Goal: Check status: Check status

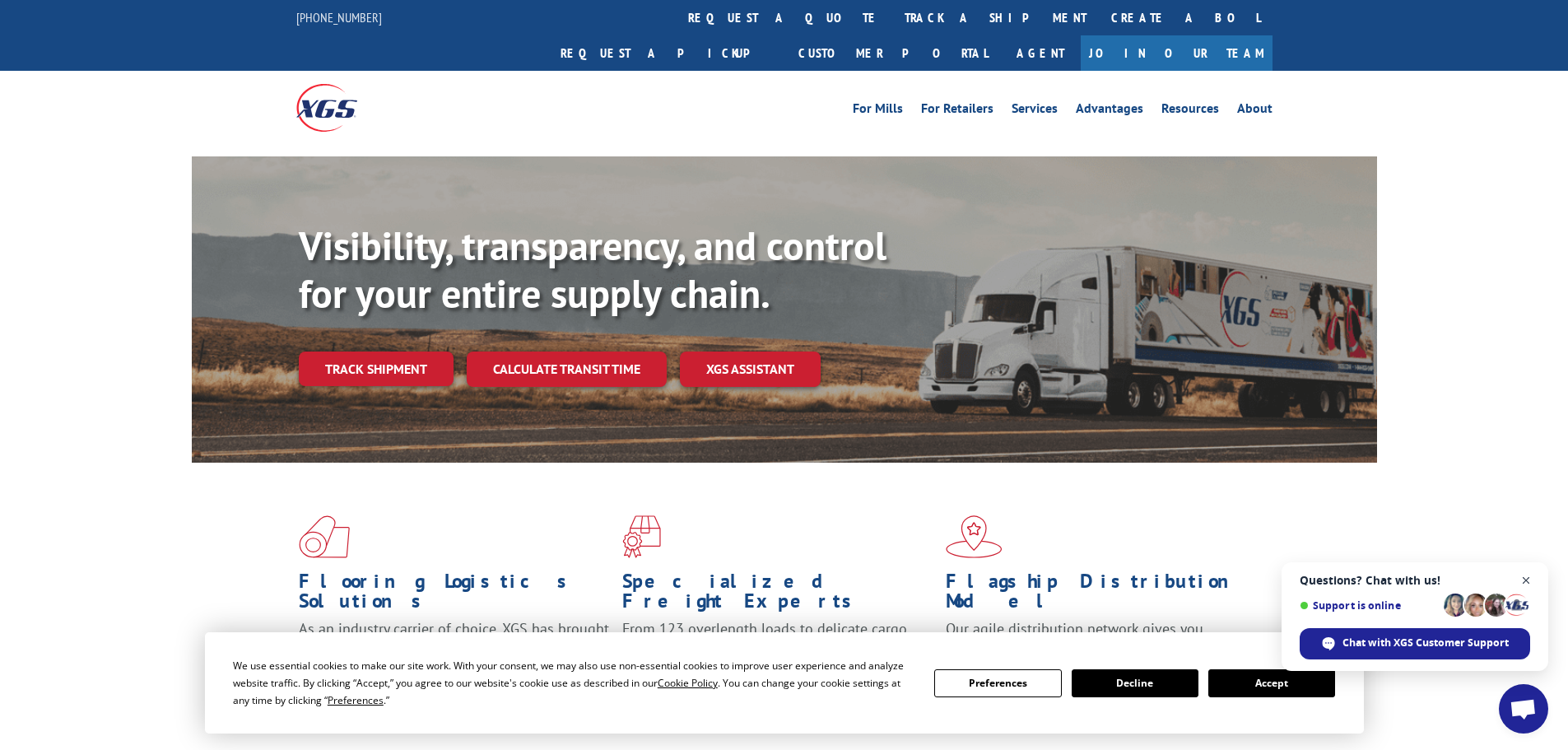
click at [1521, 576] on span "Close chat" at bounding box center [1526, 580] width 20 height 20
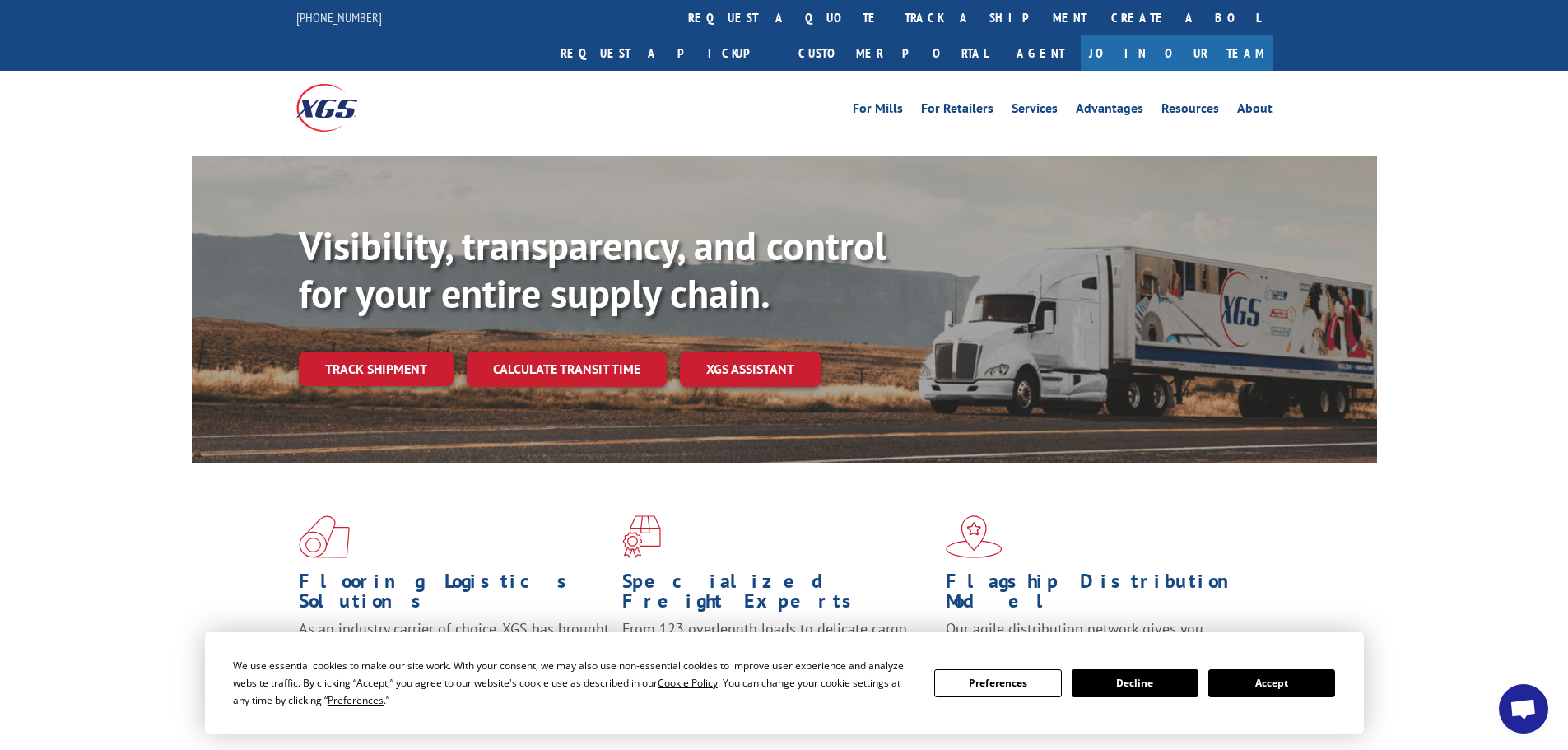
click at [1270, 678] on button "Accept" at bounding box center [1272, 682] width 127 height 28
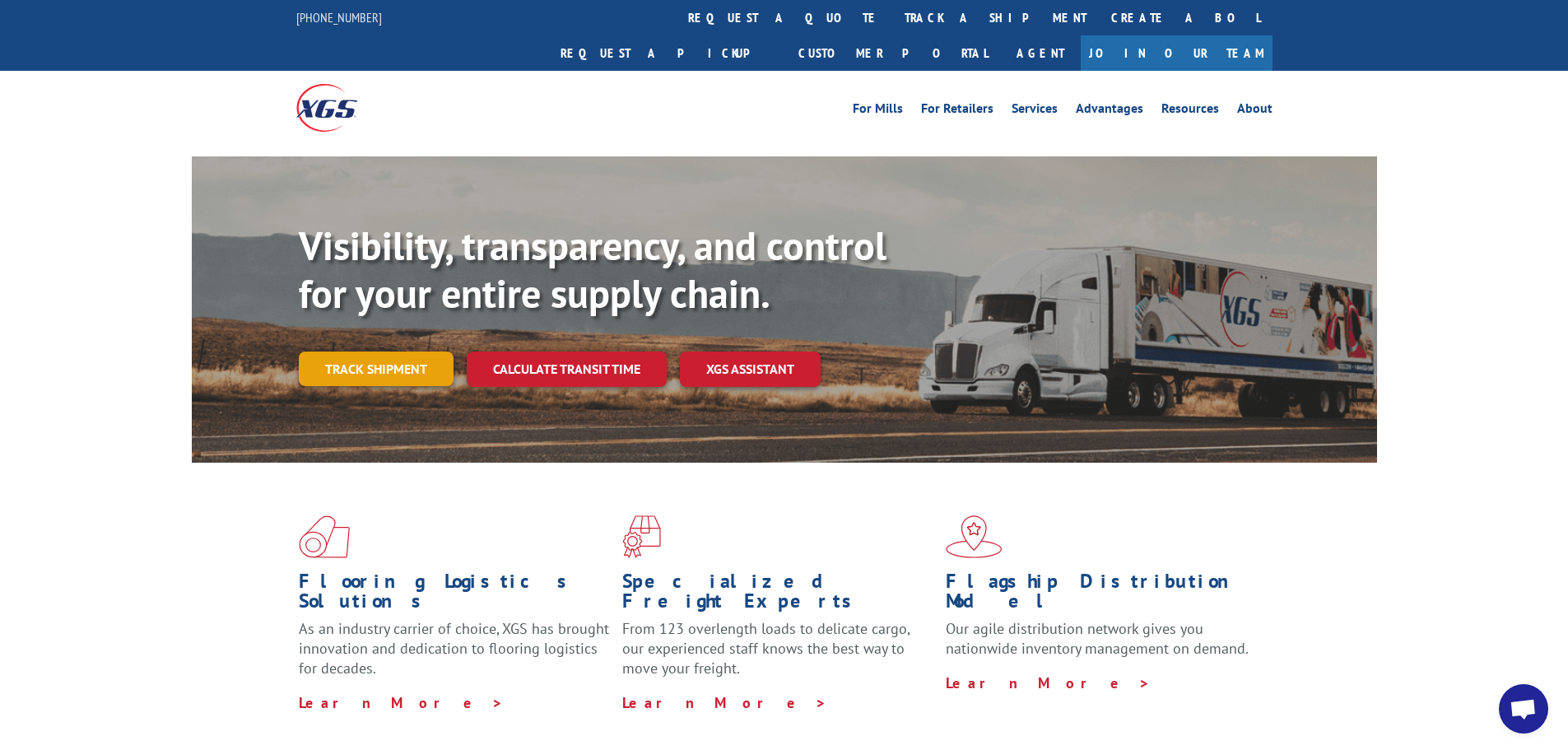
click at [369, 351] on link "Track shipment" at bounding box center [376, 368] width 155 height 35
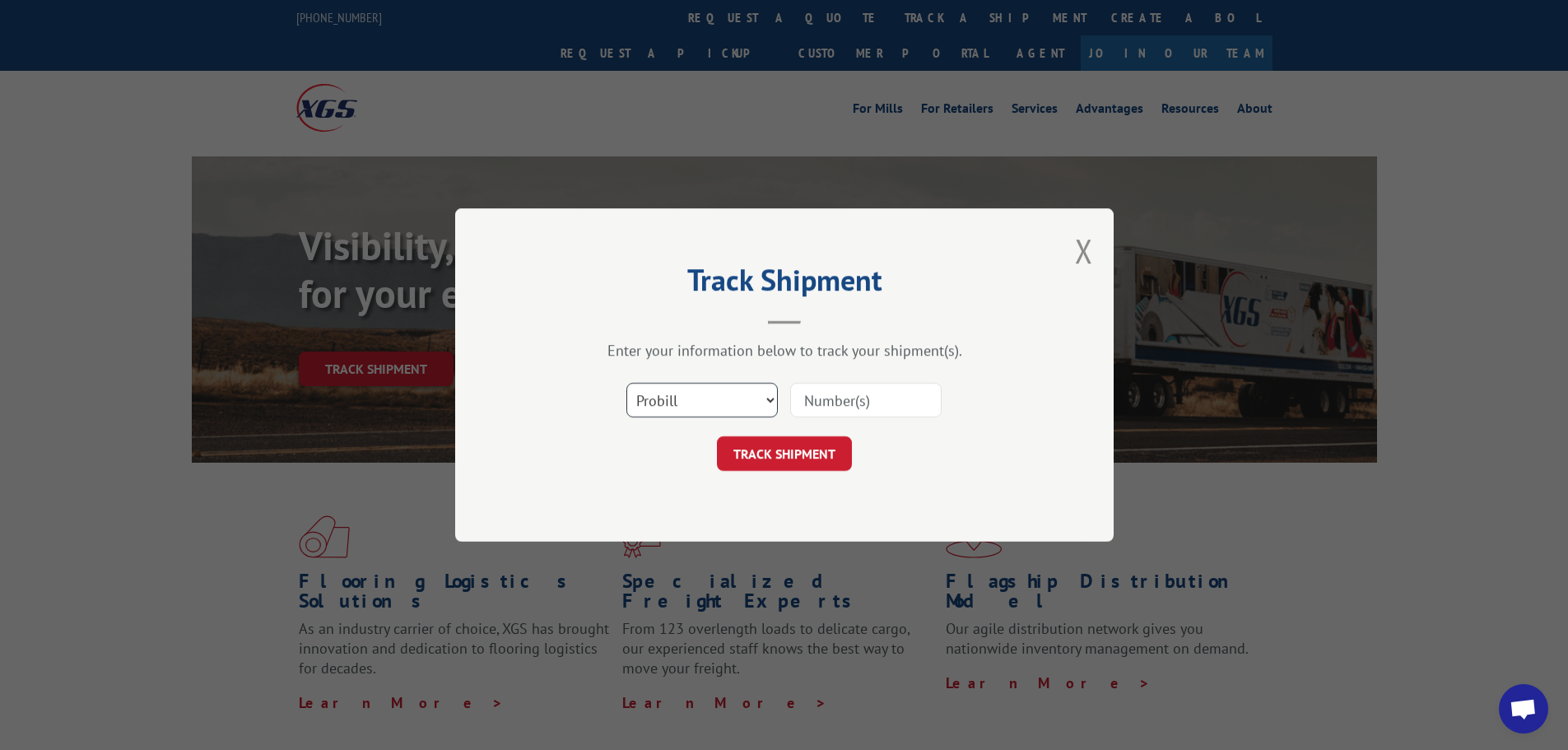
click at [734, 404] on select "Select category... Probill BOL PO" at bounding box center [702, 399] width 151 height 35
select select "bol"
click at [626, 383] on select "Select category... Probill BOL PO" at bounding box center [702, 399] width 151 height 35
click at [824, 406] on input at bounding box center [866, 399] width 151 height 35
paste input "7038051"
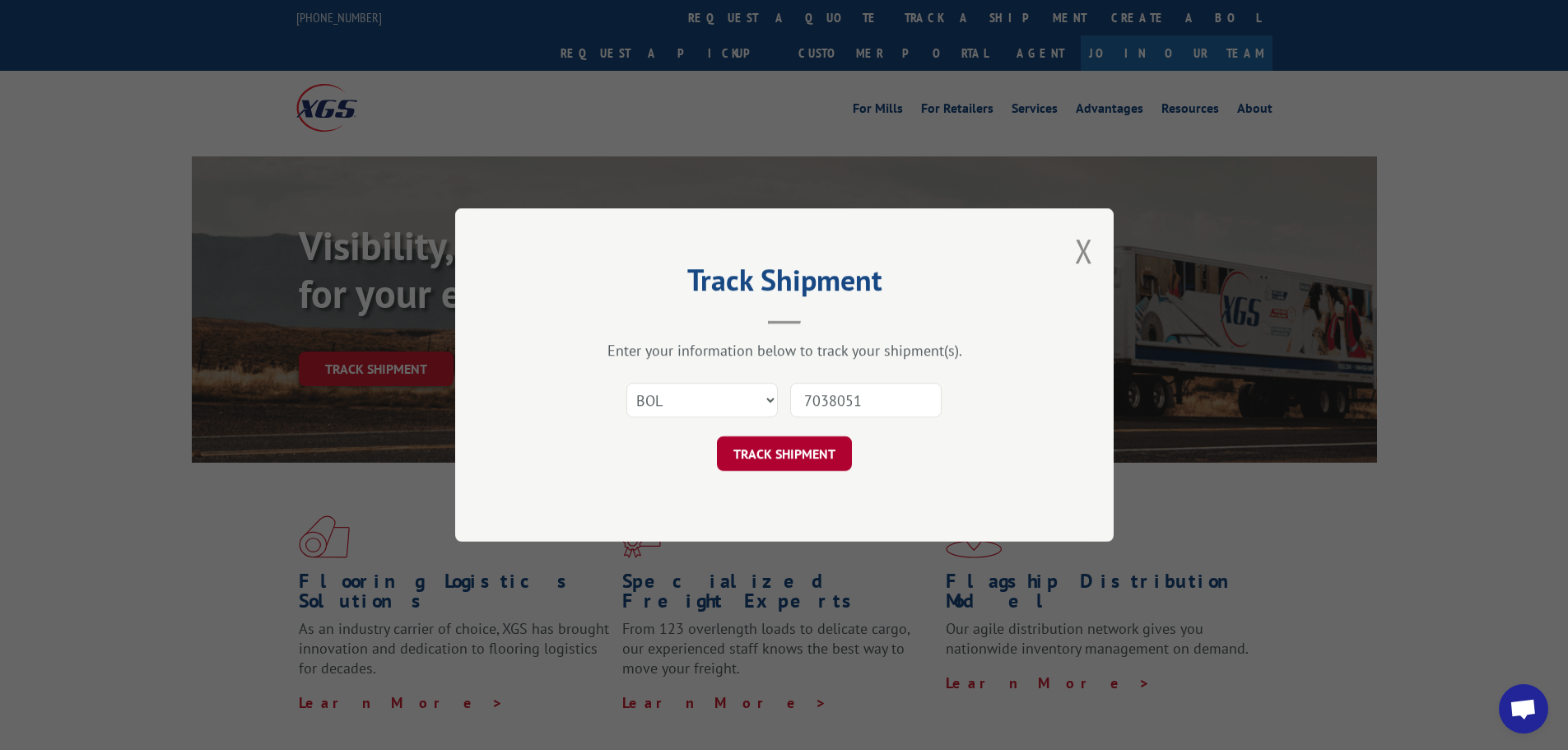
type input "7038051"
click at [751, 454] on button "TRACK SHIPMENT" at bounding box center [784, 454] width 135 height 35
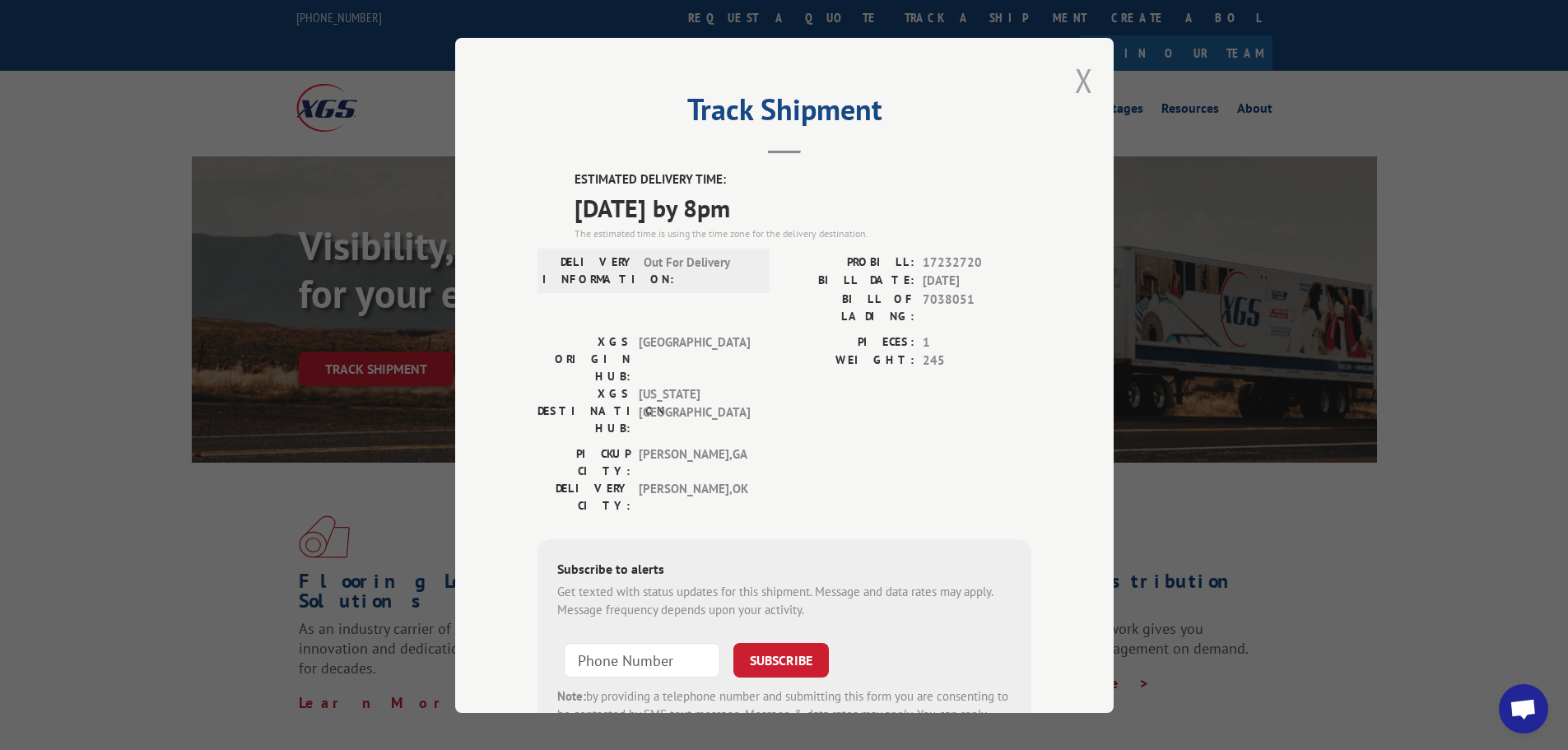
click at [1075, 78] on button "Close modal" at bounding box center [1084, 80] width 18 height 44
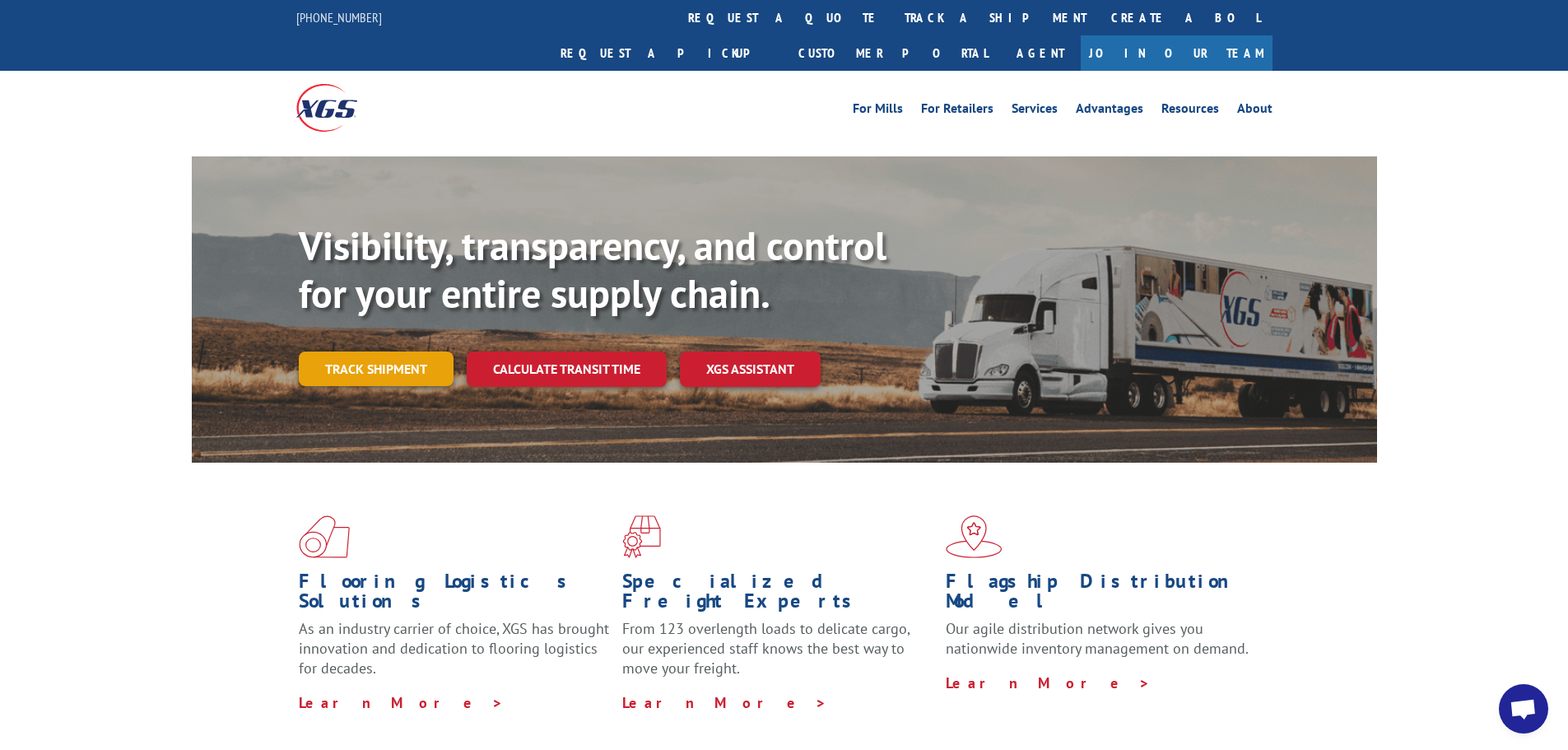
click at [378, 351] on link "Track shipment" at bounding box center [376, 368] width 155 height 35
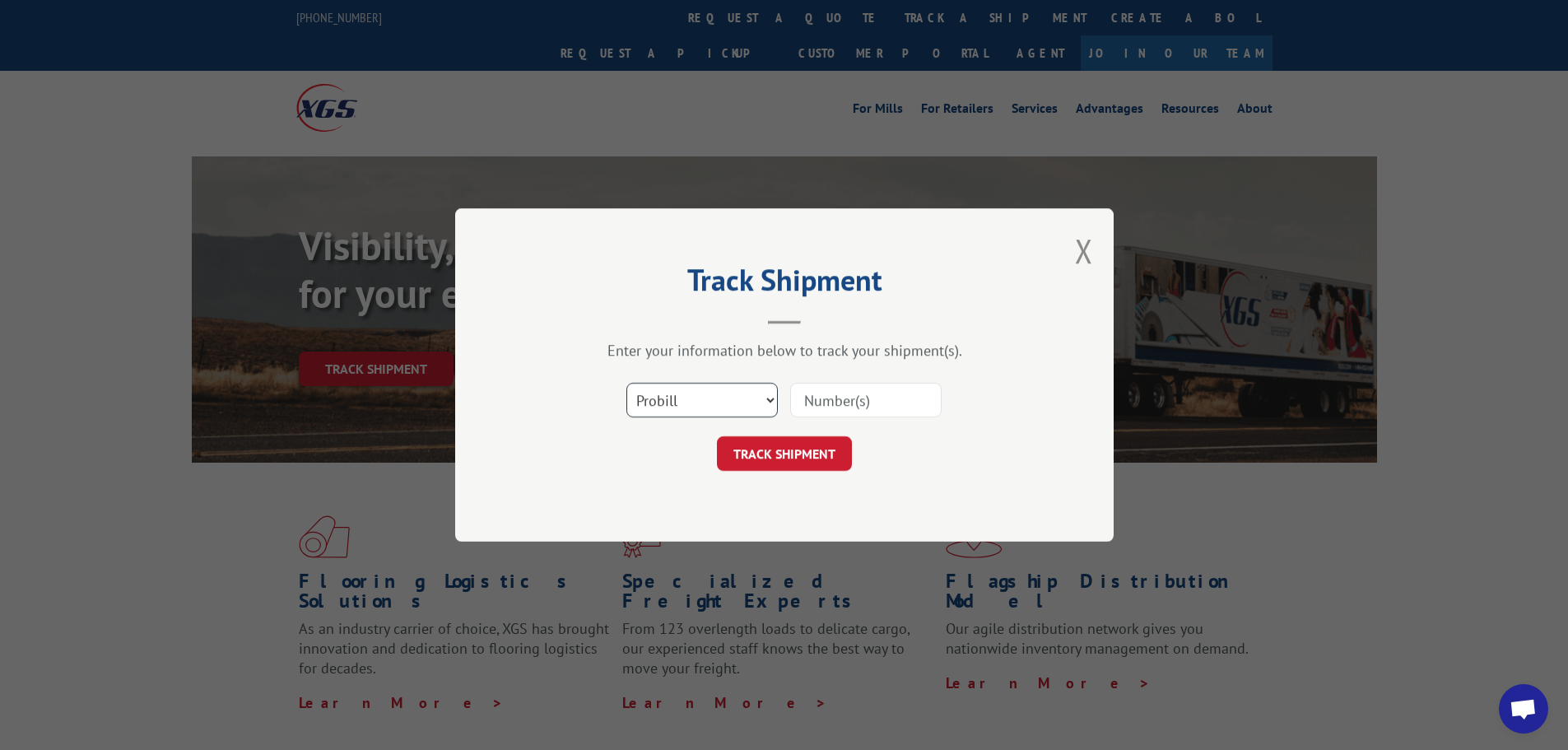
drag, startPoint x: 675, startPoint y: 392, endPoint x: 660, endPoint y: 414, distance: 26.6
click at [673, 394] on select "Select category... Probill BOL PO" at bounding box center [702, 399] width 151 height 35
select select "bol"
click at [626, 383] on select "Select category... Probill BOL PO" at bounding box center [702, 399] width 151 height 35
click at [843, 403] on input at bounding box center [866, 399] width 151 height 35
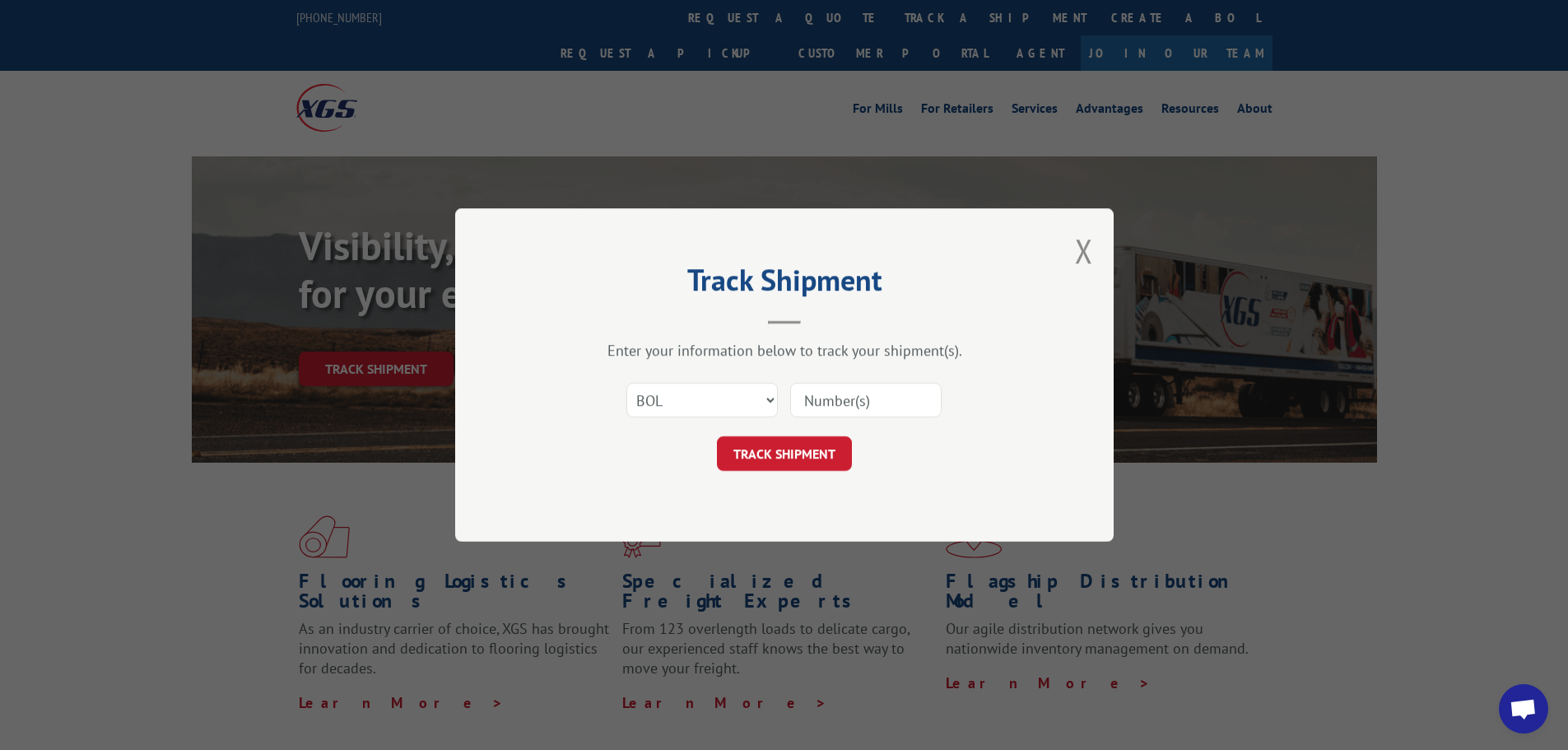
paste input "7043328"
type input "7043328"
click at [783, 458] on button "TRACK SHIPMENT" at bounding box center [784, 454] width 135 height 35
